Goal: Transaction & Acquisition: Purchase product/service

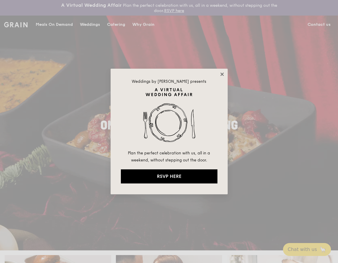
click at [221, 74] on icon at bounding box center [222, 73] width 5 height 5
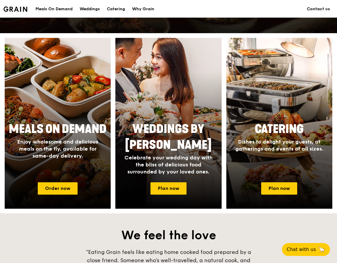
scroll to position [219, 0]
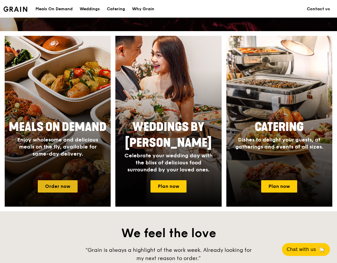
click at [59, 180] on link "Order now" at bounding box center [58, 186] width 40 height 12
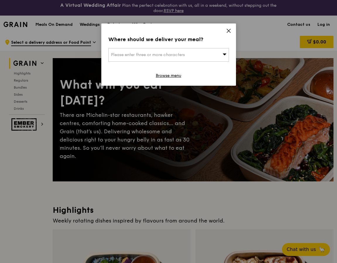
click at [226, 33] on div "Where should we deliver your meal? Please enter three or more characters Browse…" at bounding box center [168, 54] width 135 height 62
click at [212, 50] on div "Please enter three or more characters" at bounding box center [168, 54] width 121 height 13
click at [227, 33] on icon at bounding box center [228, 30] width 5 height 5
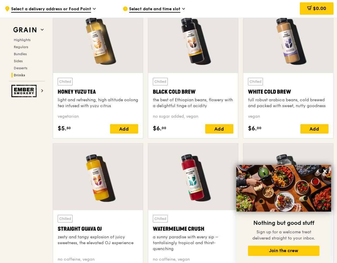
scroll to position [2446, 0]
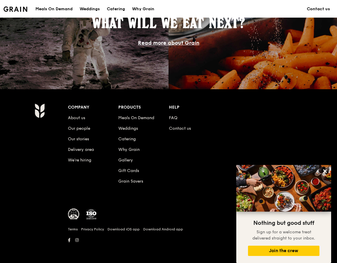
scroll to position [219, 0]
